Goal: Task Accomplishment & Management: Manage account settings

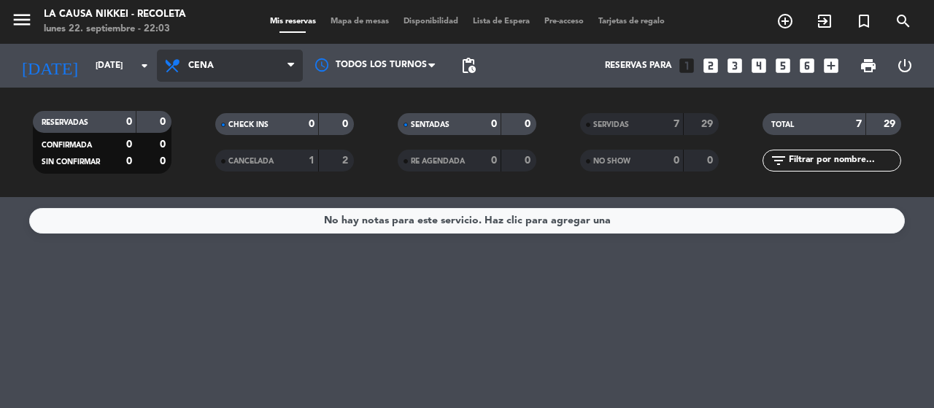
click at [184, 56] on span "Cena" at bounding box center [230, 66] width 146 height 32
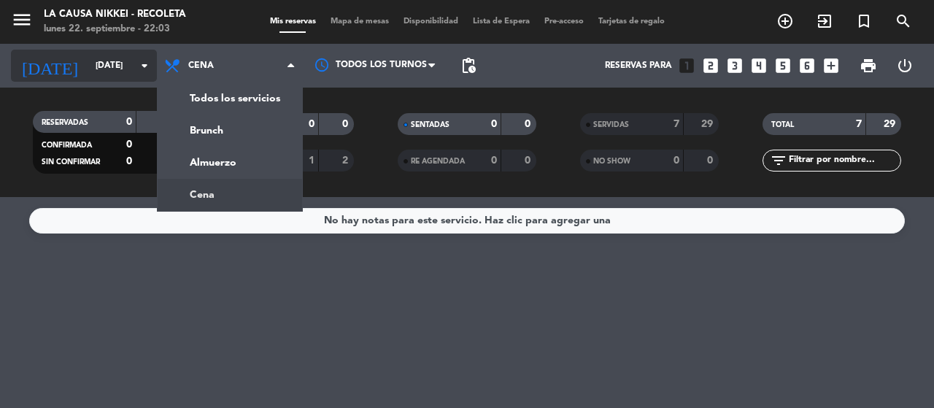
click at [88, 71] on input "[DATE]" at bounding box center [146, 65] width 116 height 25
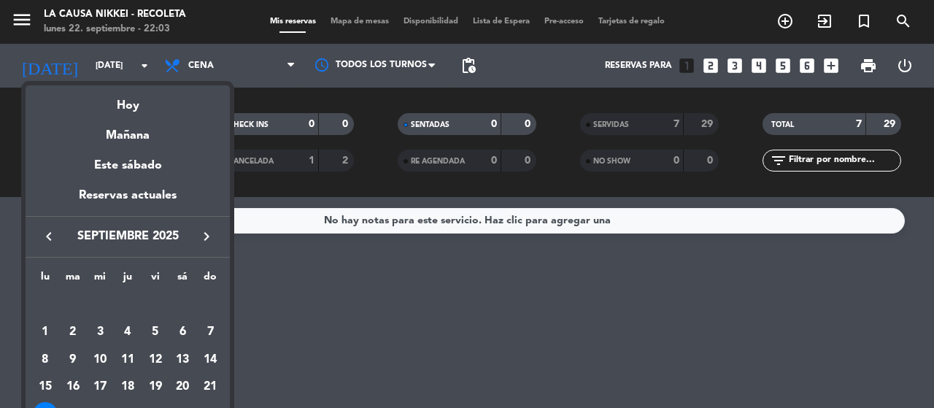
click at [228, 76] on div at bounding box center [467, 204] width 934 height 408
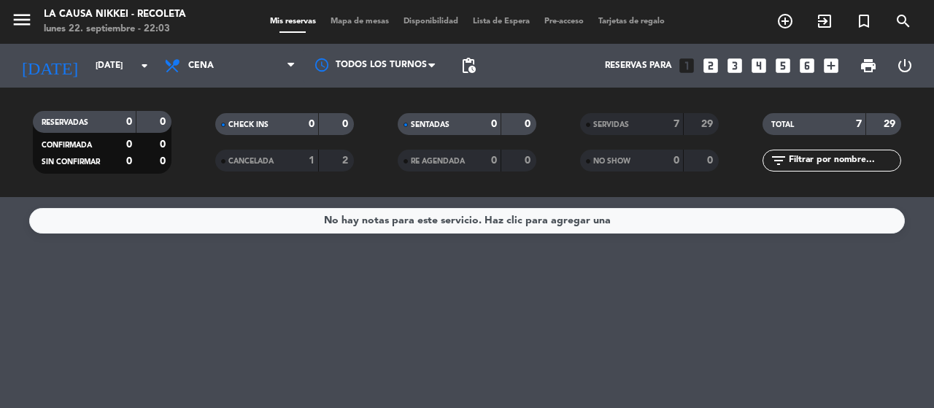
click at [228, 76] on span "Cena" at bounding box center [230, 66] width 146 height 32
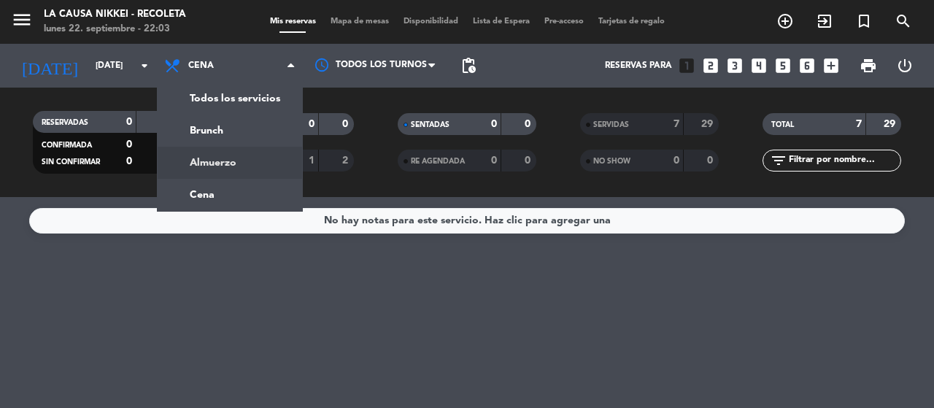
click at [209, 166] on div "menu La Causa Nikkei - Recoleta [DATE] 22. septiembre - 22:03 Mis reservas Mapa…" at bounding box center [467, 98] width 934 height 197
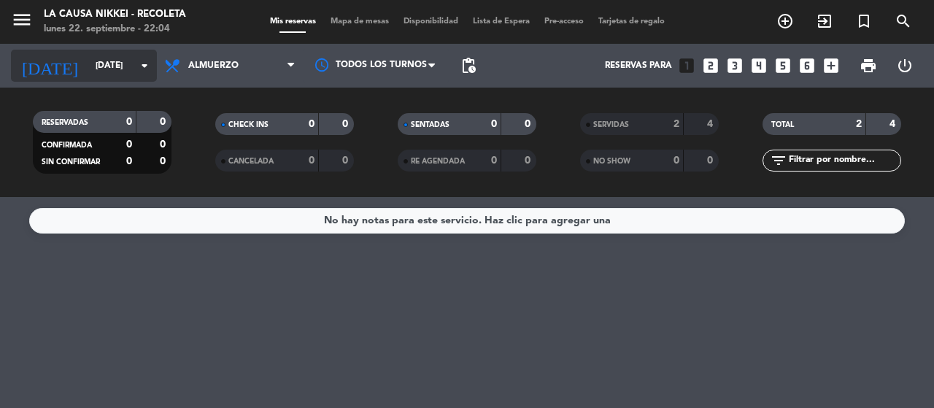
click at [109, 72] on input "[DATE]" at bounding box center [146, 65] width 116 height 25
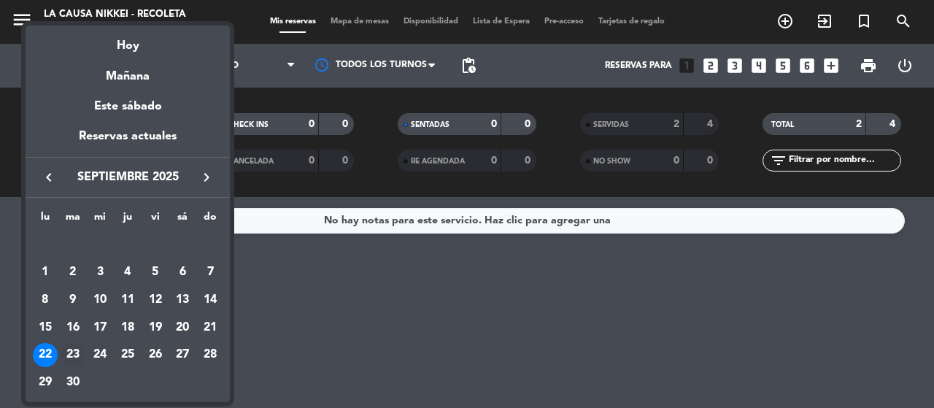
click at [77, 358] on div "23" at bounding box center [73, 355] width 25 height 25
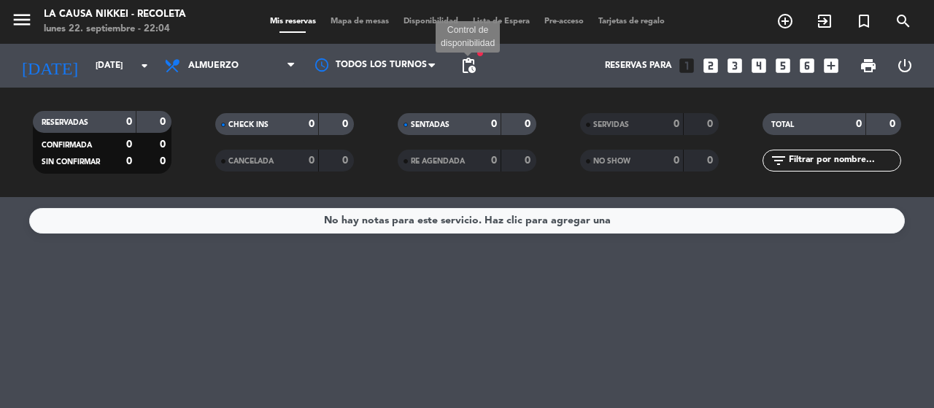
click at [463, 69] on span "pending_actions" at bounding box center [469, 66] width 18 height 18
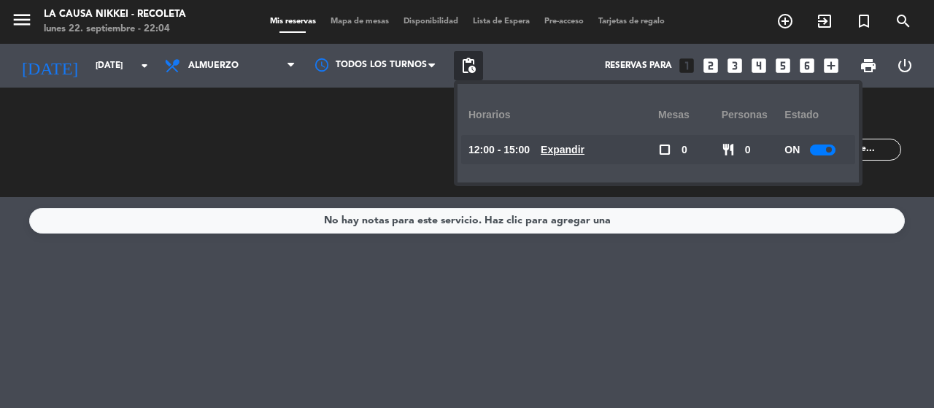
click at [563, 144] on u "Expandir" at bounding box center [563, 150] width 44 height 12
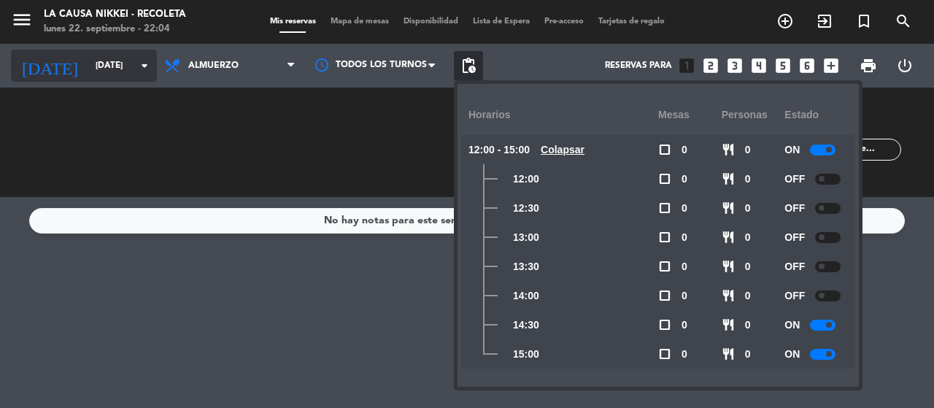
click at [88, 77] on input "[DATE]" at bounding box center [146, 65] width 116 height 25
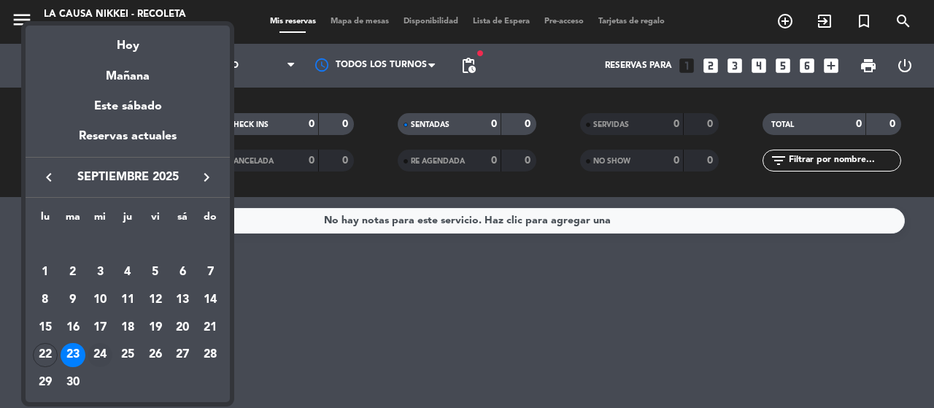
click at [101, 353] on div "24" at bounding box center [100, 355] width 25 height 25
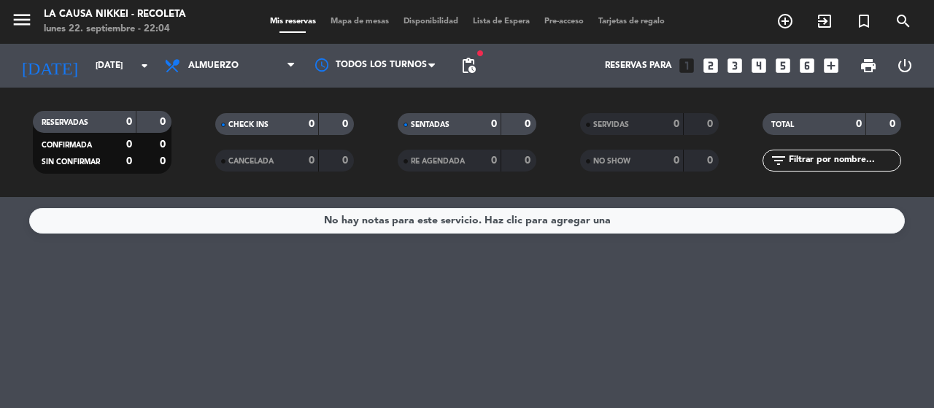
type input "[DATE]"
